Goal: Transaction & Acquisition: Register for event/course

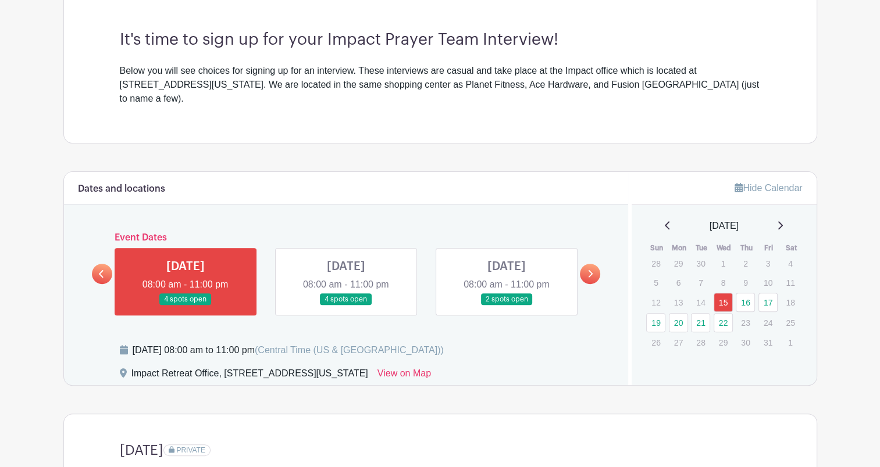
scroll to position [333, 0]
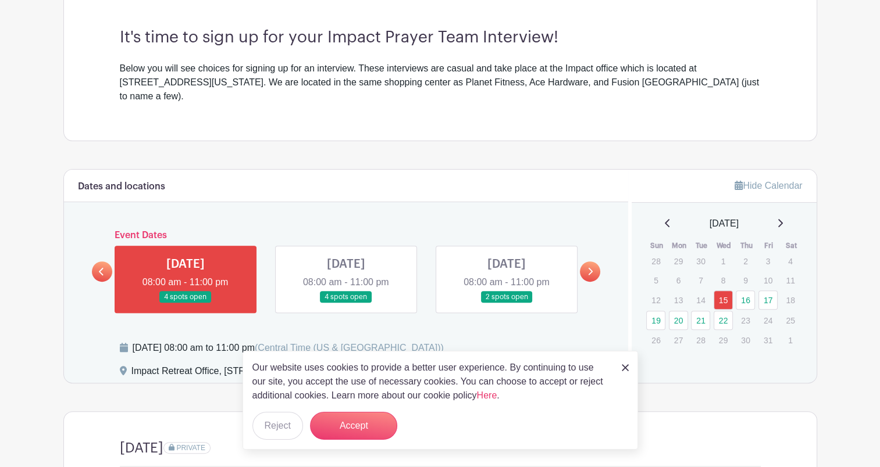
click at [587, 267] on icon at bounding box center [589, 271] width 5 height 9
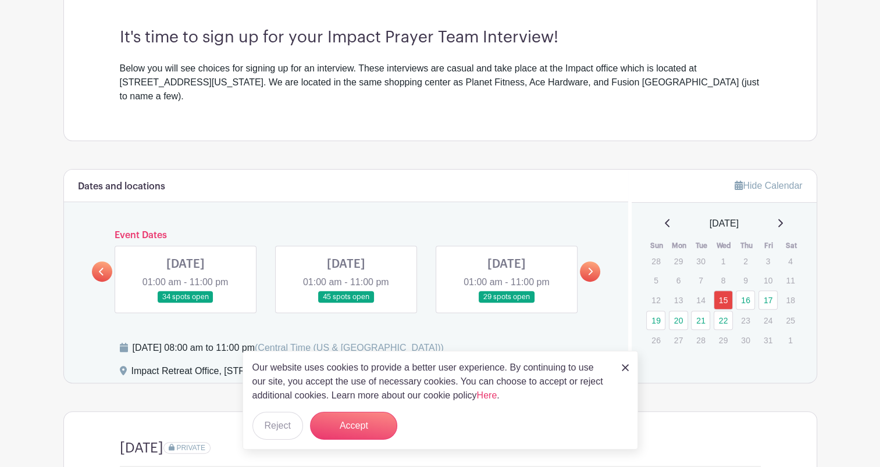
click at [112, 260] on div "[DATE] 01:00 am - 11:00 pm 34 spots open" at bounding box center [185, 279] width 160 height 67
click at [101, 268] on icon at bounding box center [101, 272] width 5 height 8
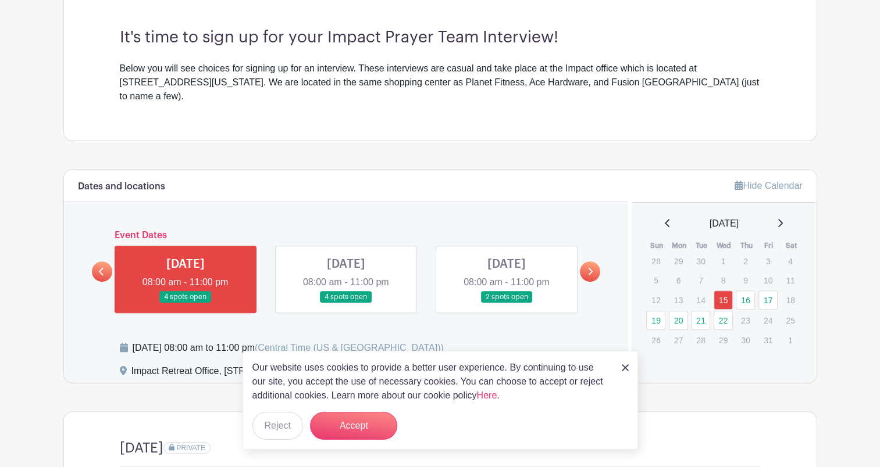
click at [624, 365] on img at bounding box center [625, 368] width 7 height 7
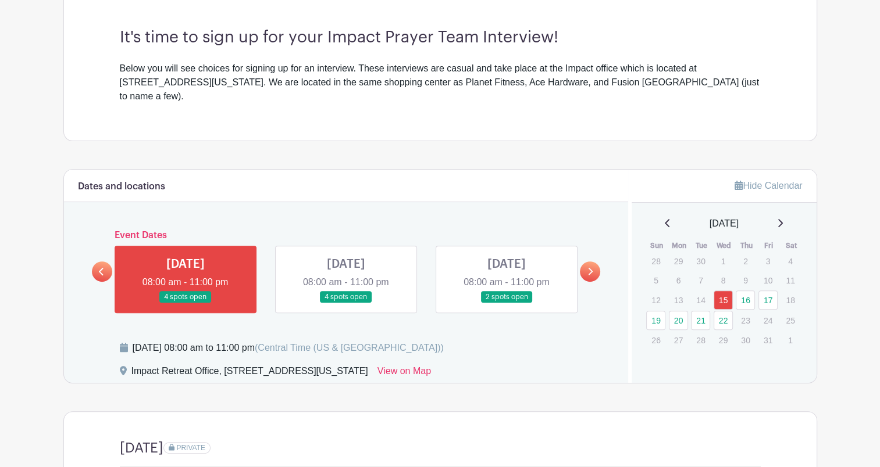
click at [591, 230] on div "Event Dates [DATE] 08:00 am - 11:00 pm 4 spots open [DATE] 08:00 am - 11:00 pm …" at bounding box center [346, 271] width 509 height 83
click at [594, 262] on div at bounding box center [590, 272] width 20 height 20
click at [594, 262] on link at bounding box center [590, 272] width 20 height 20
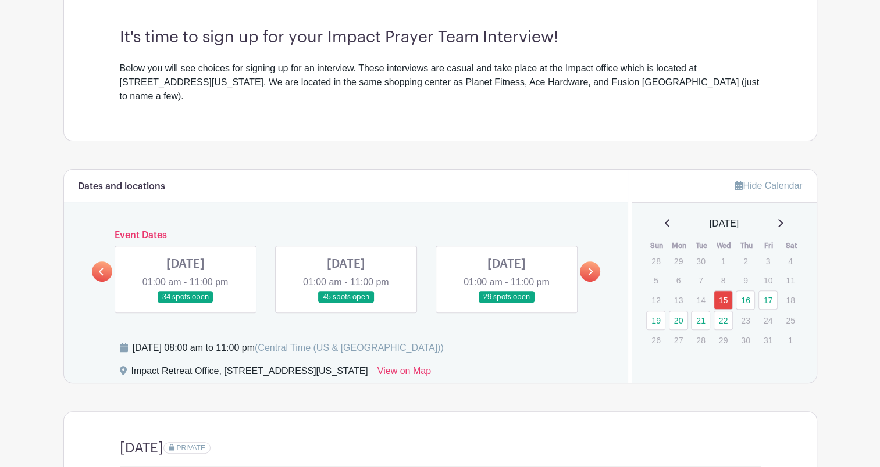
click at [594, 262] on link at bounding box center [590, 272] width 20 height 20
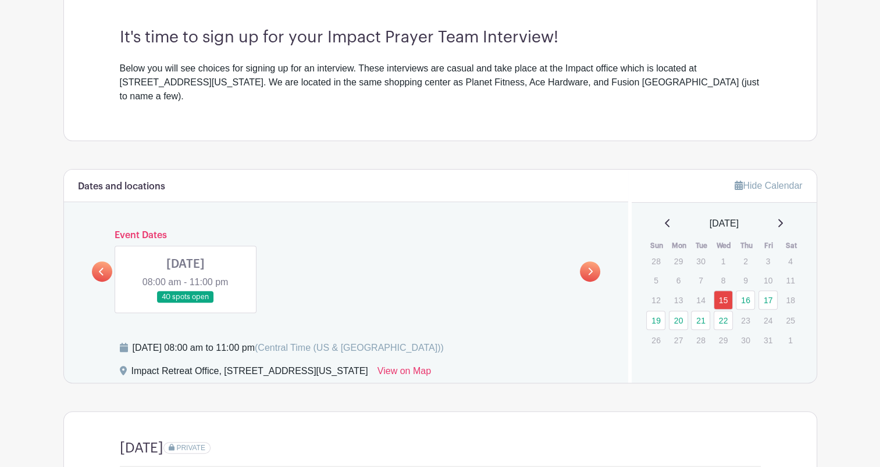
click at [100, 262] on link at bounding box center [102, 272] width 20 height 20
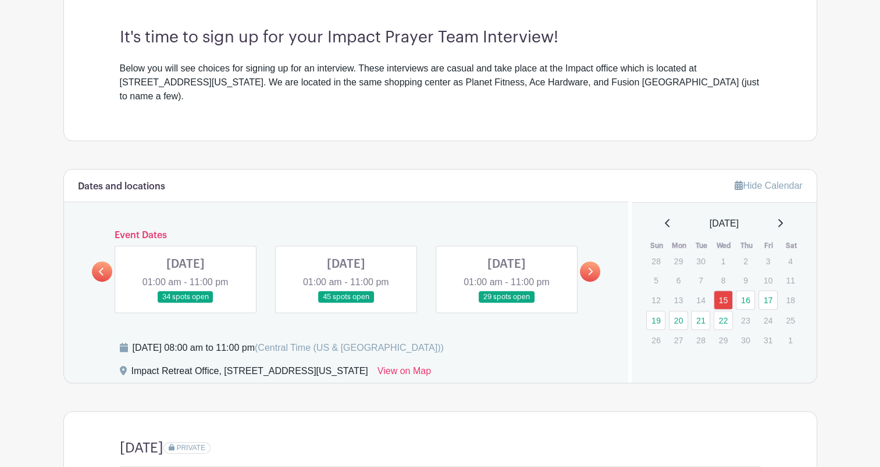
click at [100, 262] on link at bounding box center [102, 272] width 20 height 20
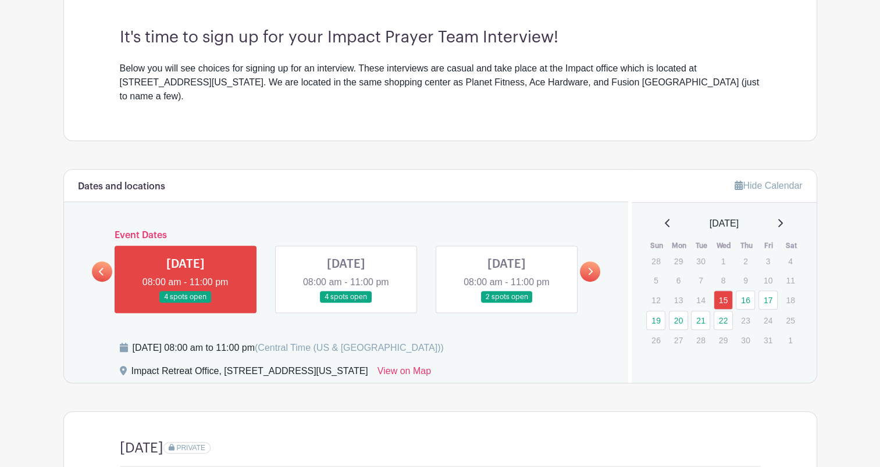
click at [599, 262] on link at bounding box center [590, 272] width 20 height 20
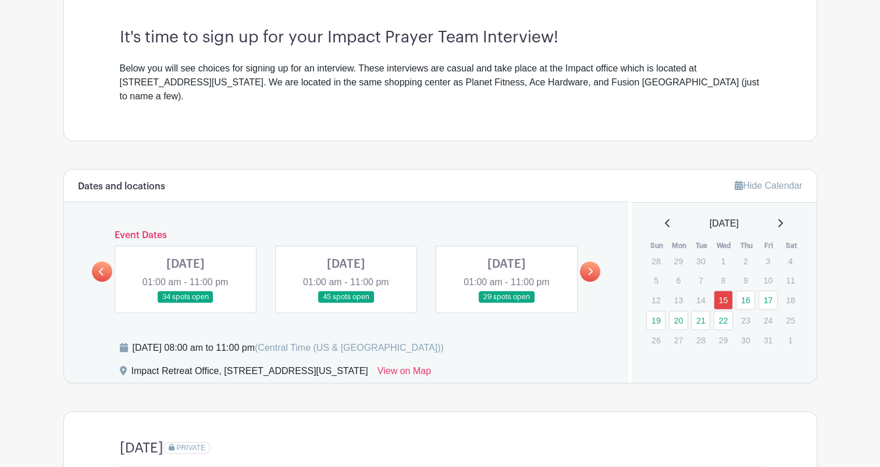
click at [599, 262] on link at bounding box center [590, 272] width 20 height 20
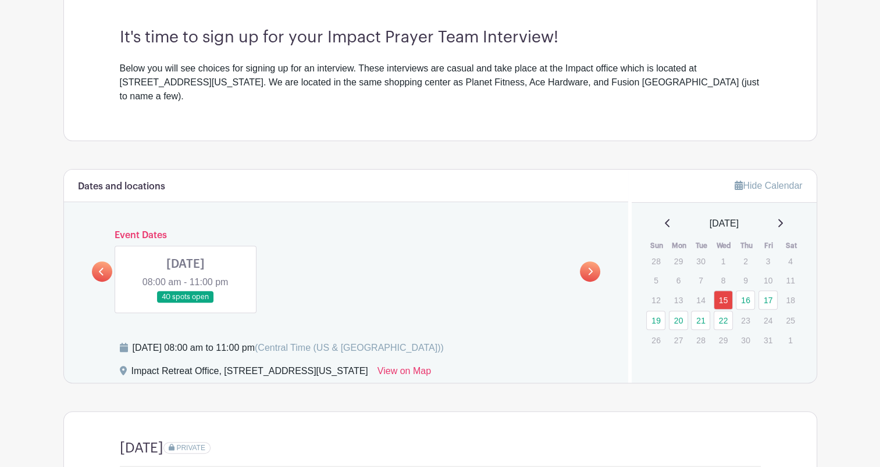
click at [103, 267] on icon at bounding box center [101, 271] width 5 height 9
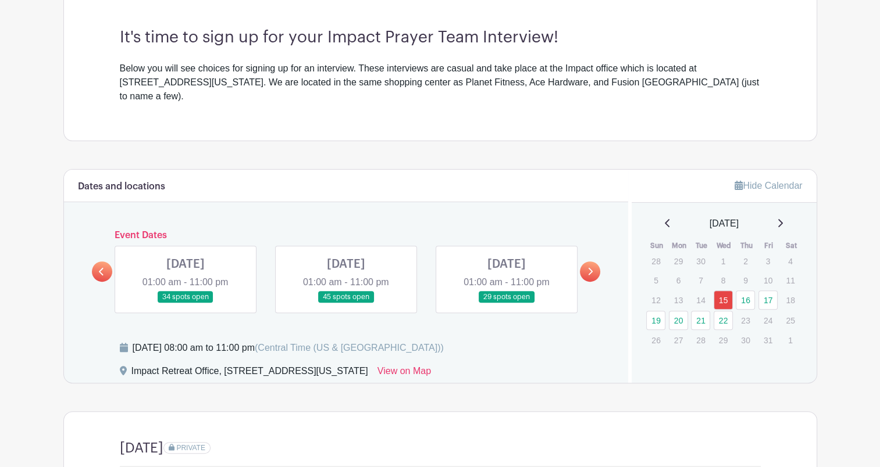
click at [773, 273] on p "10" at bounding box center [767, 281] width 19 height 18
click at [770, 291] on link "17" at bounding box center [767, 300] width 19 height 19
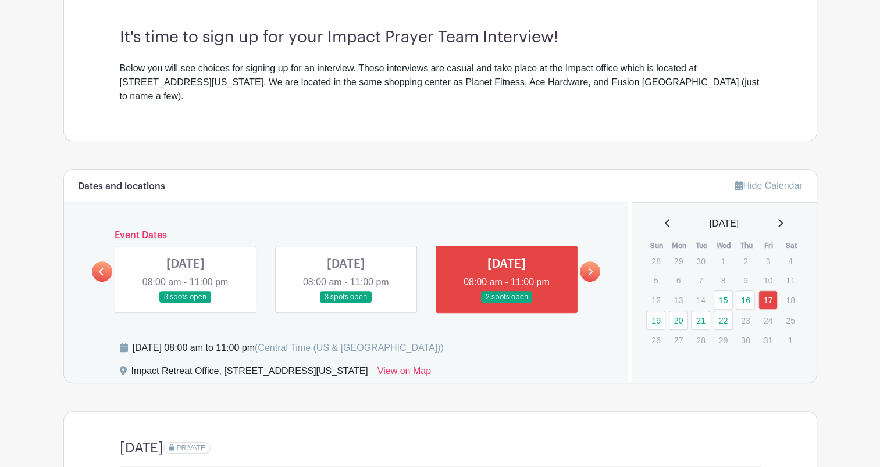
click at [506, 303] on link at bounding box center [506, 303] width 0 height 0
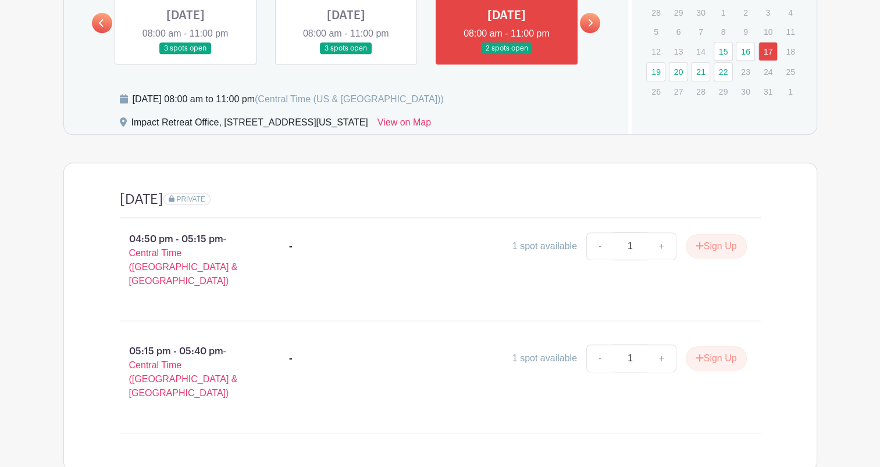
scroll to position [586, 0]
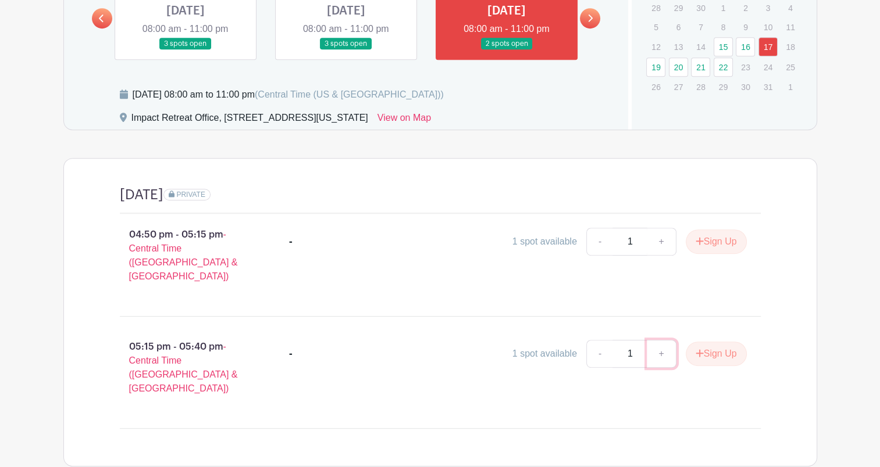
click at [669, 340] on link "+" at bounding box center [661, 354] width 29 height 28
click at [280, 395] on div "Friday, October 17th PRIVATE 04:50 pm - 05:15 pm - Central Time (US & Canada) -…" at bounding box center [440, 313] width 697 height 308
click at [387, 45] on div "Dates and locations Event Dates WED Oct 15, 2025 08:00 am - 11:00 pm 2 spots op…" at bounding box center [346, 22] width 565 height 213
click at [346, 50] on link at bounding box center [346, 50] width 0 height 0
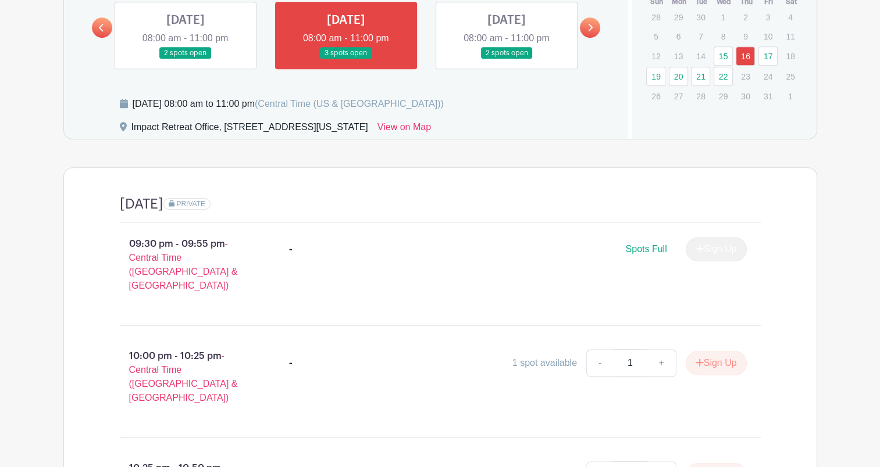
scroll to position [576, 0]
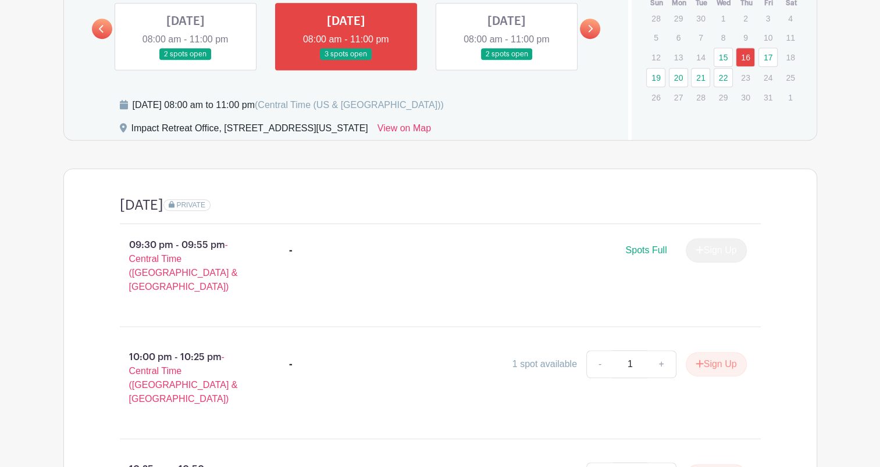
click at [185, 60] on link at bounding box center [185, 60] width 0 height 0
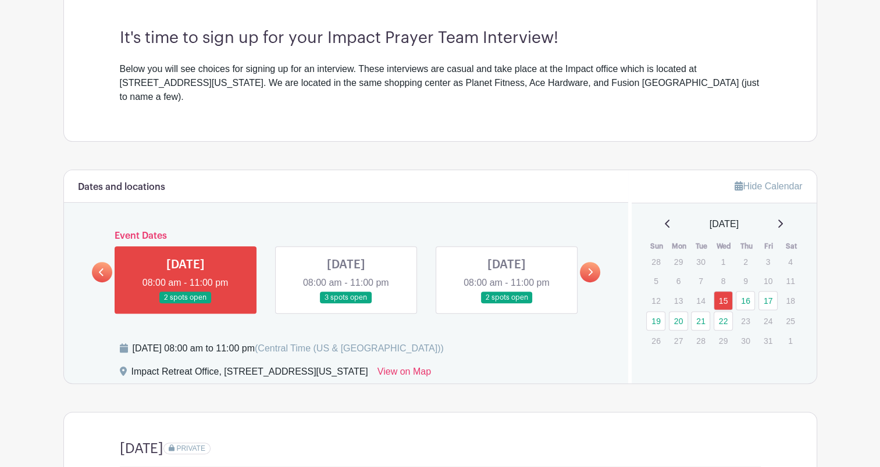
click at [506, 304] on link at bounding box center [506, 304] width 0 height 0
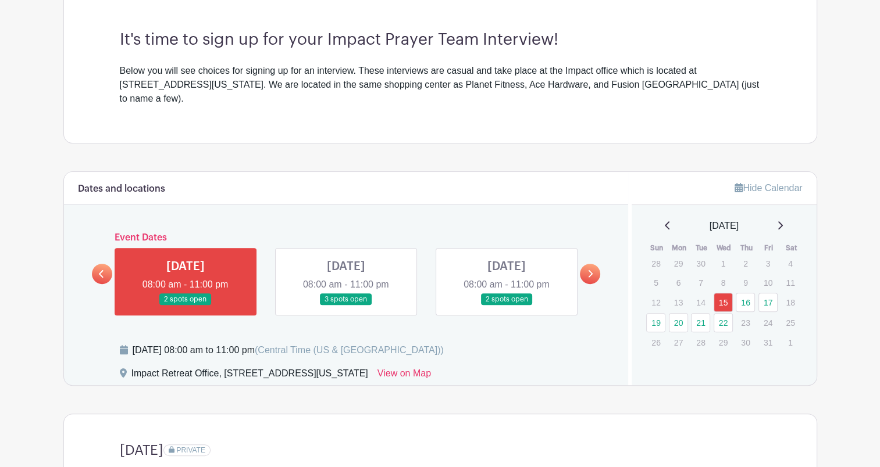
scroll to position [330, 0]
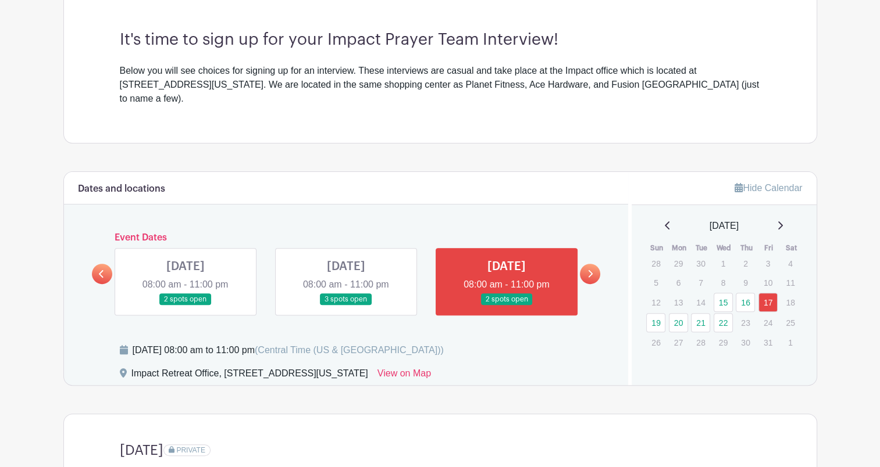
click at [346, 306] on link at bounding box center [346, 306] width 0 height 0
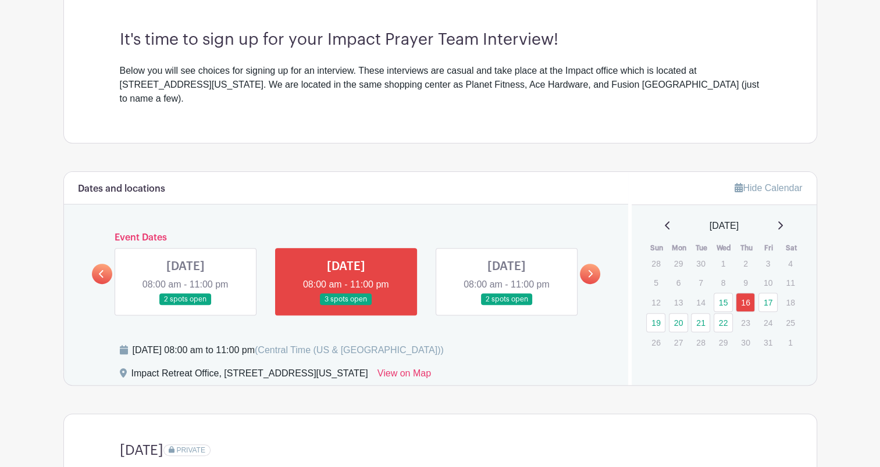
click at [609, 254] on div "Dates and locations Event Dates WED Oct 15, 2025 08:00 am - 11:00 pm 2 spots op…" at bounding box center [346, 278] width 565 height 213
click at [646, 313] on link "19" at bounding box center [655, 322] width 19 height 19
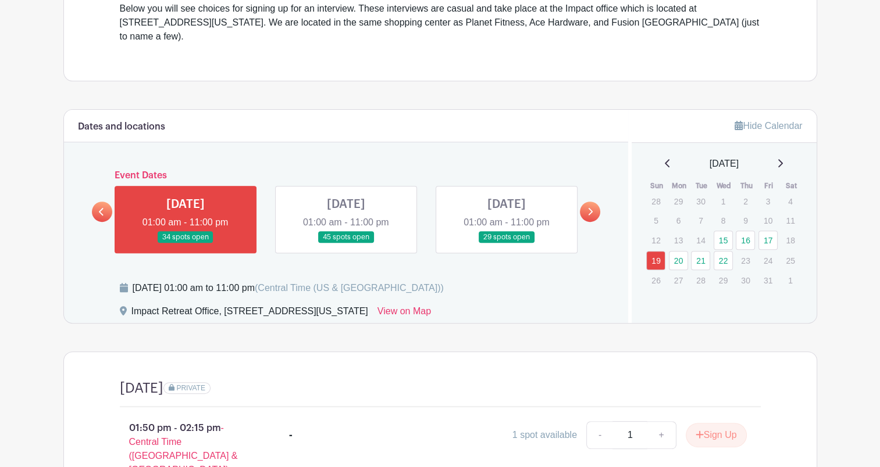
scroll to position [399, 0]
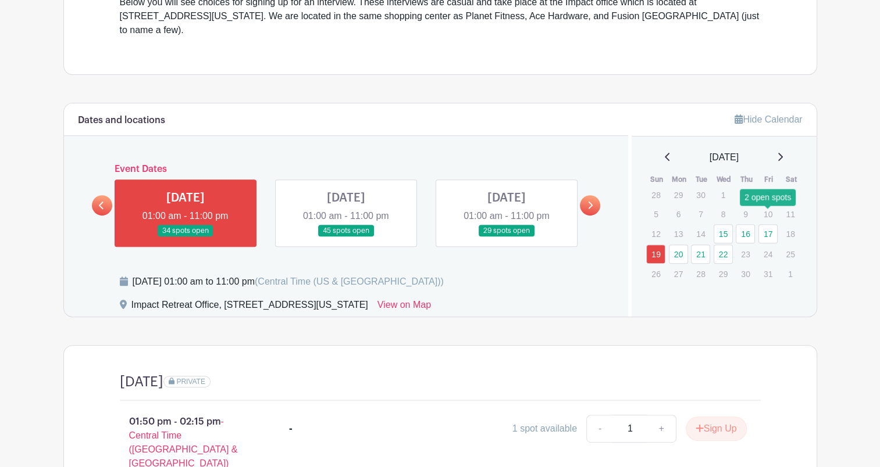
click at [770, 224] on link "17" at bounding box center [767, 233] width 19 height 19
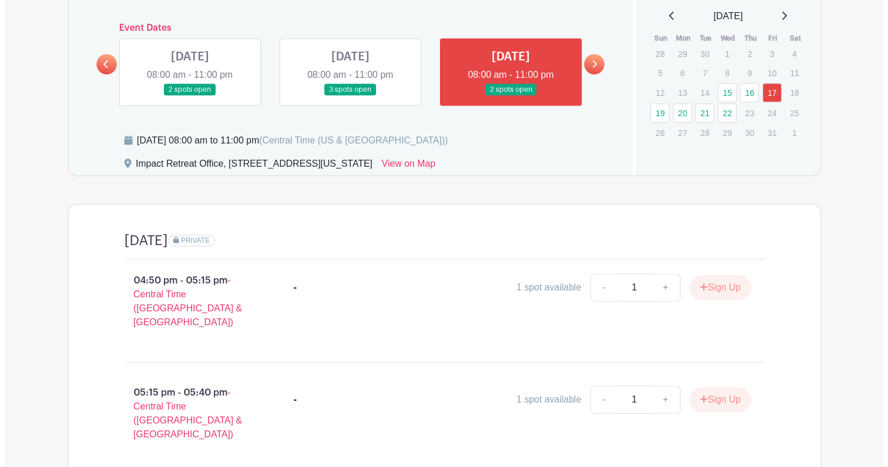
scroll to position [537, 0]
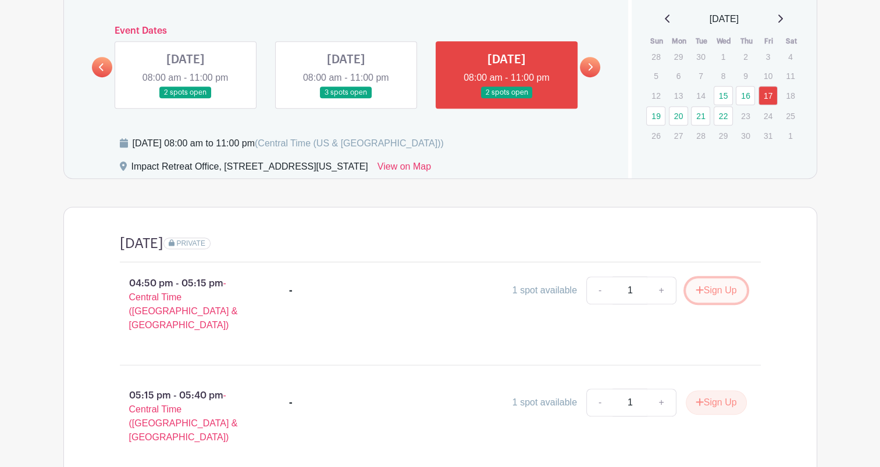
click at [709, 284] on button "Sign Up" at bounding box center [715, 290] width 61 height 24
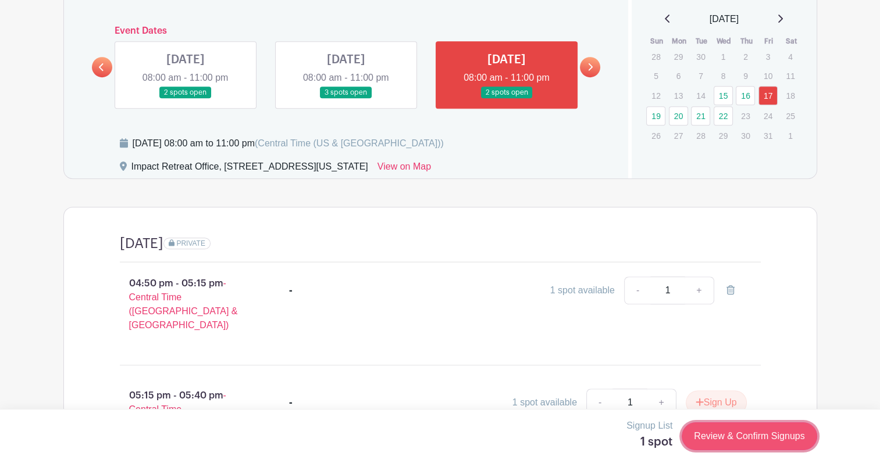
click at [730, 435] on link "Review & Confirm Signups" at bounding box center [748, 437] width 135 height 28
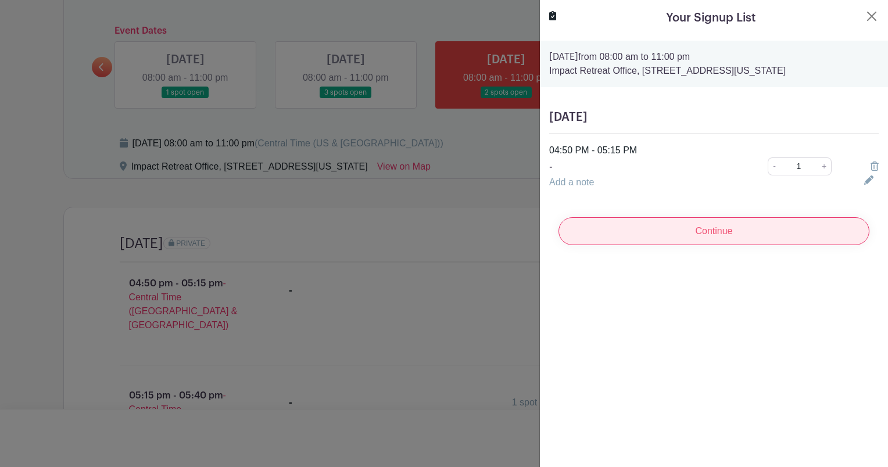
click at [702, 231] on input "Continue" at bounding box center [714, 231] width 311 height 28
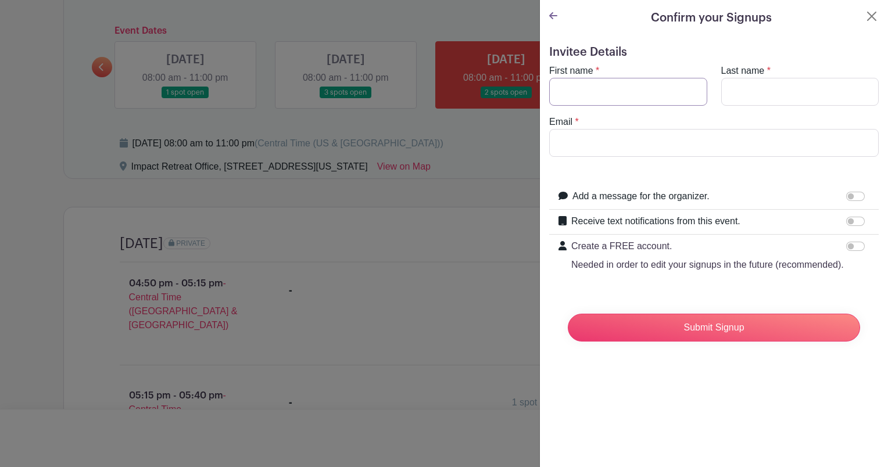
click at [592, 90] on input "First name" at bounding box center [628, 92] width 158 height 28
type input "Alex"
type input "Becerra"
drag, startPoint x: 681, startPoint y: 138, endPoint x: 448, endPoint y: 140, distance: 232.6
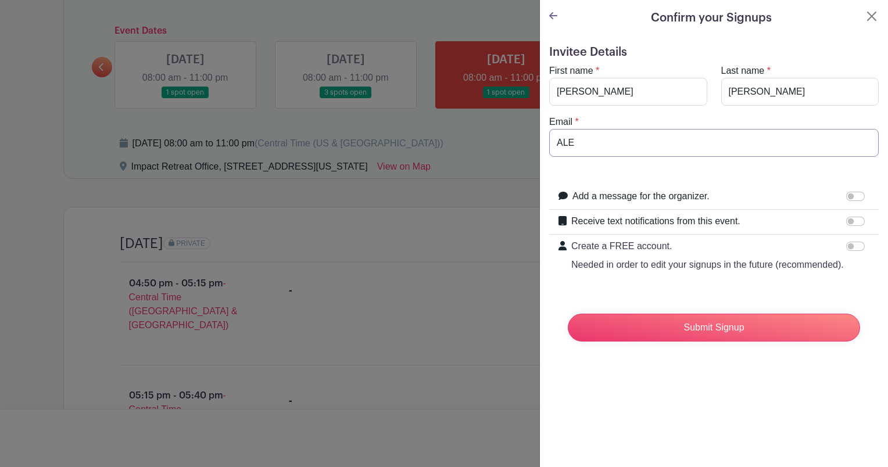
type input "alexbecerra0109@gmail.com"
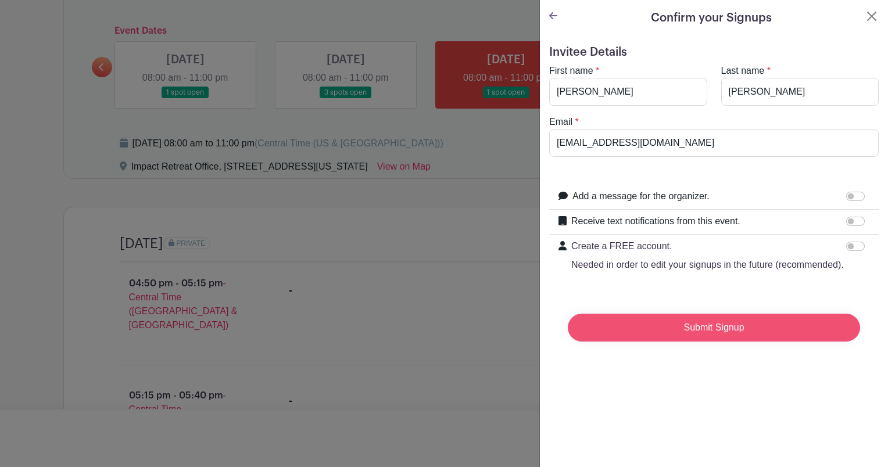
click at [760, 340] on input "Submit Signup" at bounding box center [714, 328] width 292 height 28
